Goal: Task Accomplishment & Management: Use online tool/utility

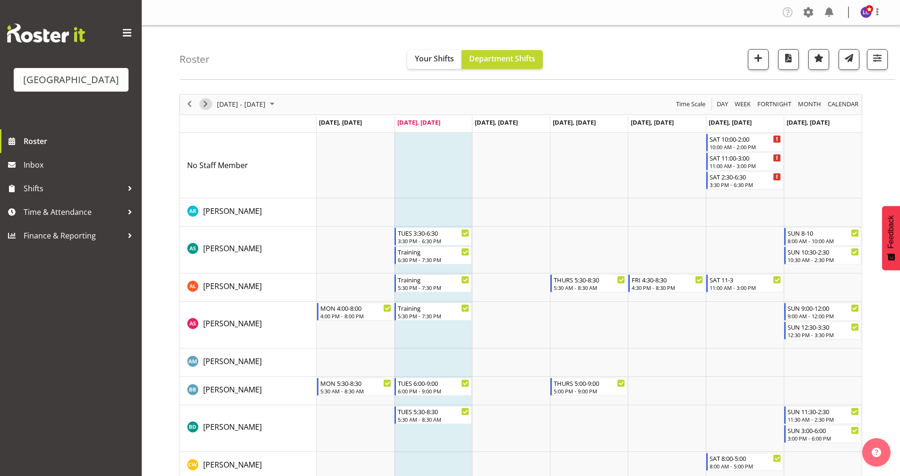
click at [204, 106] on span "Next" at bounding box center [205, 104] width 11 height 12
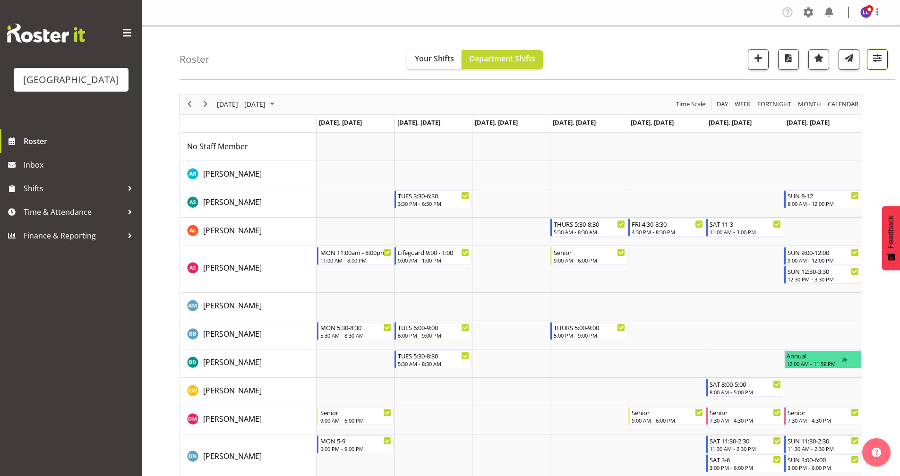
click at [875, 69] on button "button" at bounding box center [877, 59] width 21 height 21
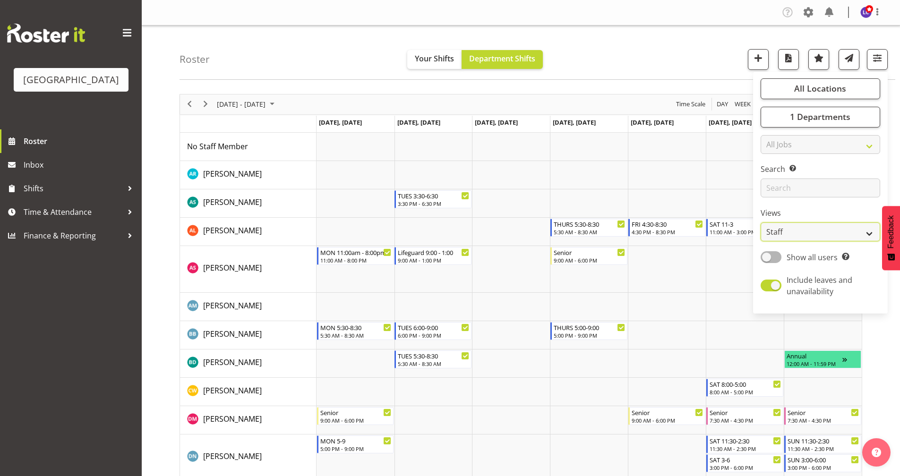
click at [801, 234] on select "Staff Role Shift - Horizontal Shift - Vertical Staff - Location" at bounding box center [821, 232] width 120 height 19
click at [824, 85] on span "All Locations" at bounding box center [820, 88] width 52 height 11
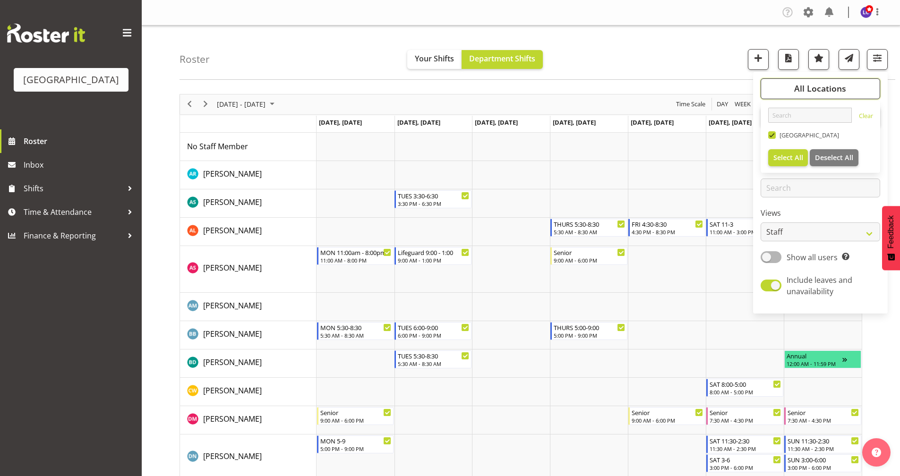
click at [824, 85] on span "All Locations" at bounding box center [820, 88] width 52 height 11
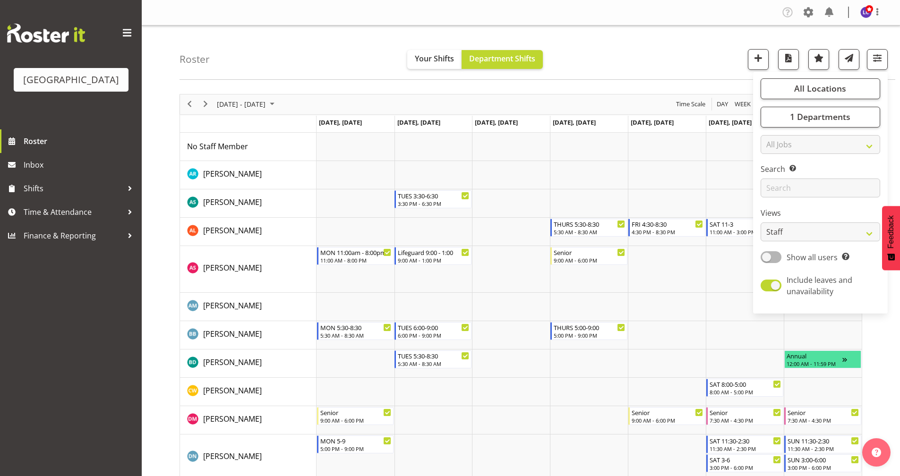
click at [710, 67] on div "Roster Your Shifts Department Shifts All Locations [GEOGRAPHIC_DATA] Select All…" at bounding box center [538, 53] width 716 height 54
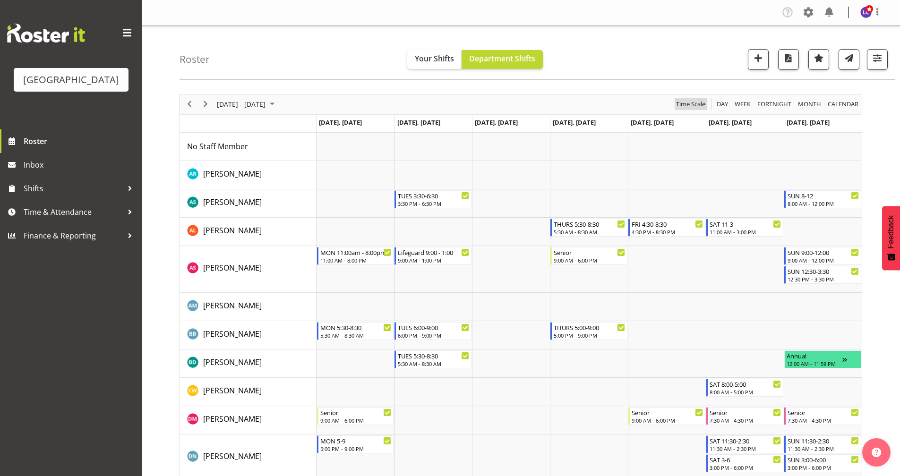
click at [691, 103] on span "Time Scale" at bounding box center [690, 104] width 31 height 12
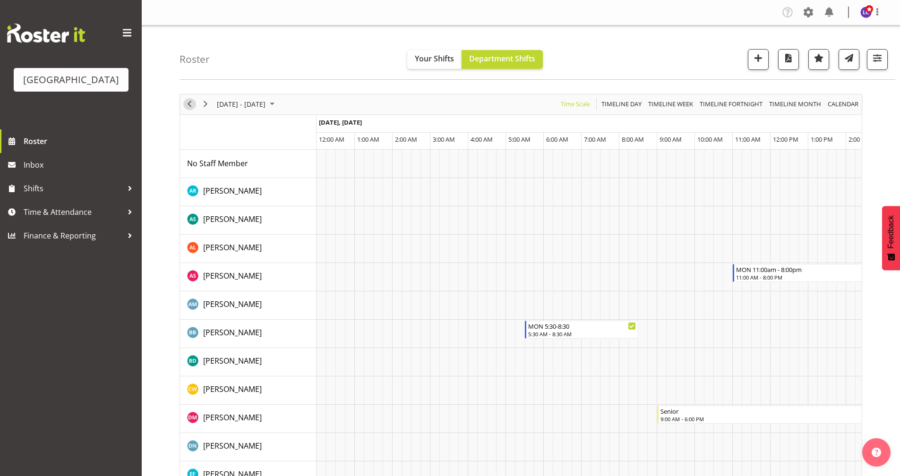
click at [190, 106] on span "Previous" at bounding box center [189, 104] width 11 height 12
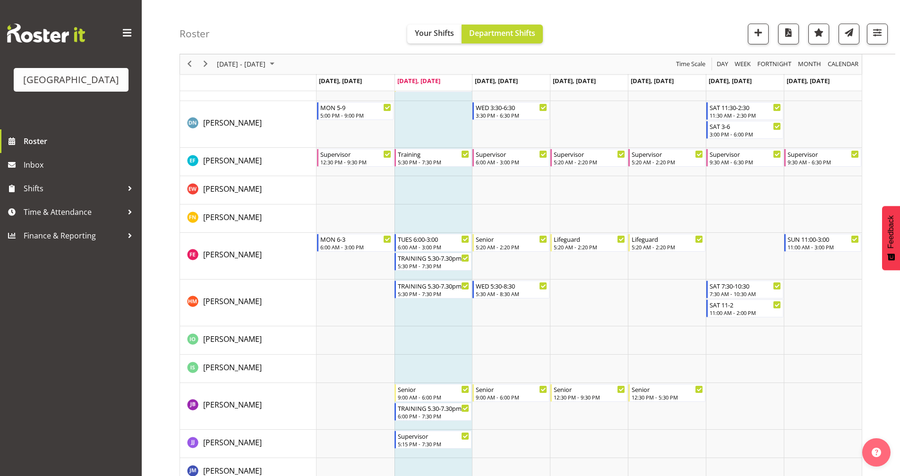
scroll to position [833, 0]
